Goal: Information Seeking & Learning: Find specific fact

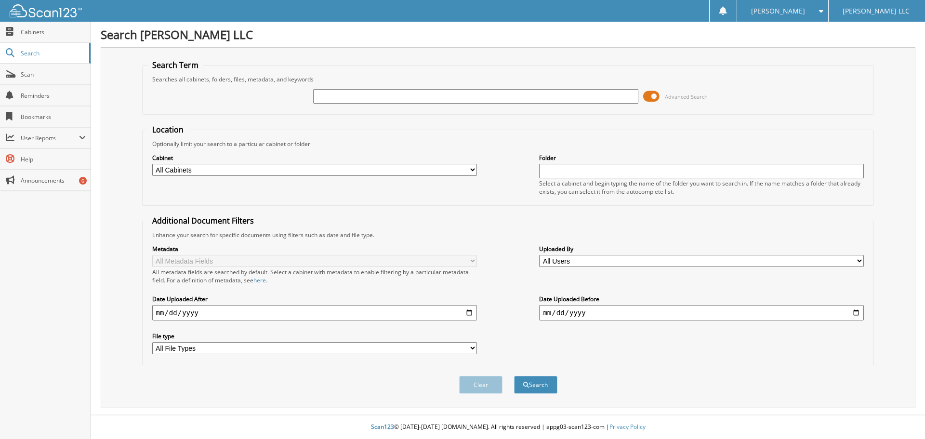
click at [331, 96] on input "text" at bounding box center [475, 96] width 325 height 14
type input "REL02390"
click at [534, 388] on button "Search" at bounding box center [535, 385] width 43 height 18
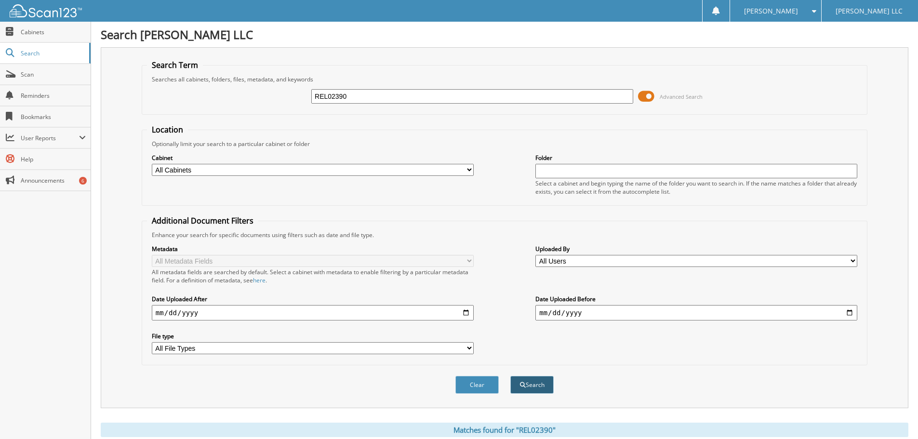
click at [543, 385] on button "Search" at bounding box center [531, 385] width 43 height 18
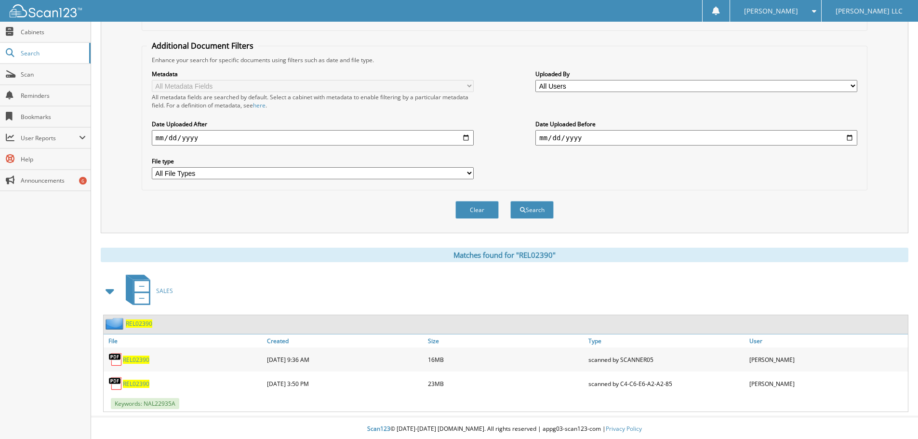
scroll to position [177, 0]
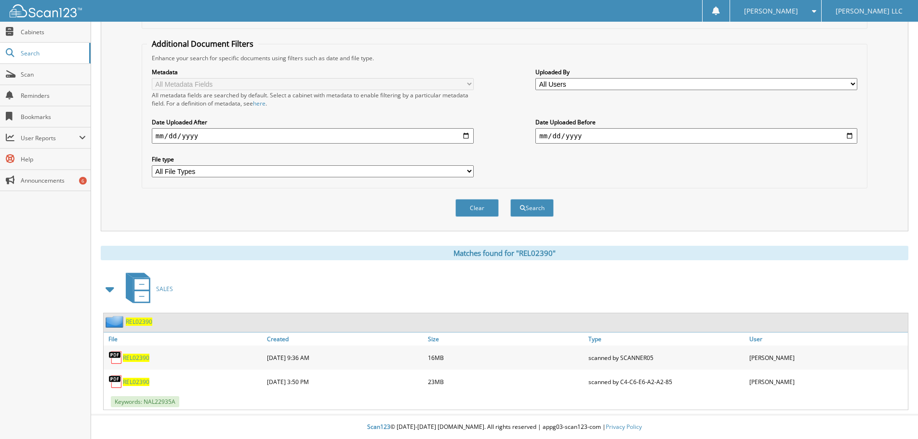
click at [137, 381] on span "REL02390" at bounding box center [136, 382] width 26 height 8
